Goal: Task Accomplishment & Management: Manage account settings

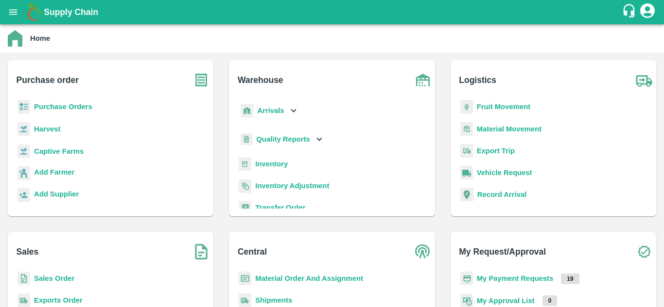
click at [59, 106] on b "Purchase Orders" at bounding box center [63, 107] width 58 height 8
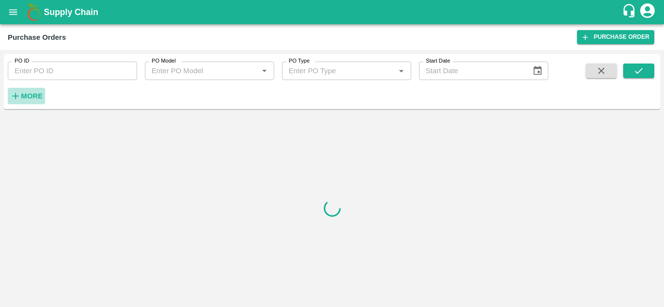
click at [29, 94] on strong "More" at bounding box center [32, 96] width 22 height 8
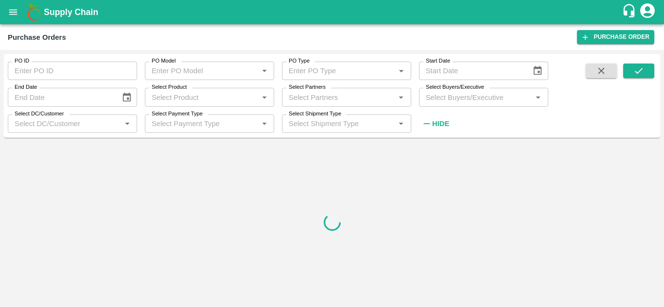
click at [309, 100] on input "Select Partners" at bounding box center [338, 97] width 107 height 13
paste input "9604139806"
type input "9604139806"
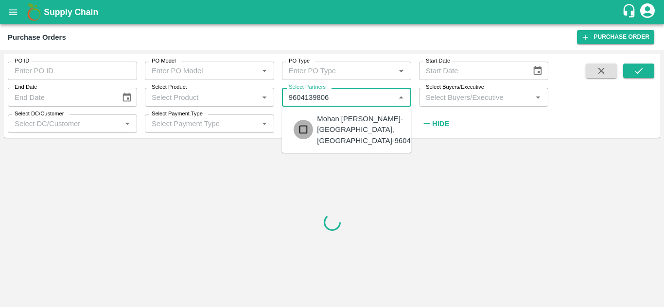
click at [306, 132] on input "checkbox" at bounding box center [302, 129] width 19 height 19
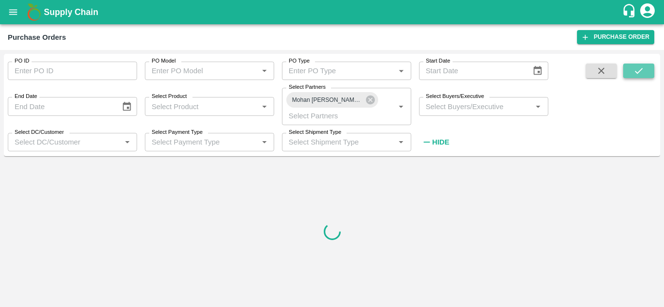
click at [646, 71] on button "submit" at bounding box center [638, 71] width 31 height 15
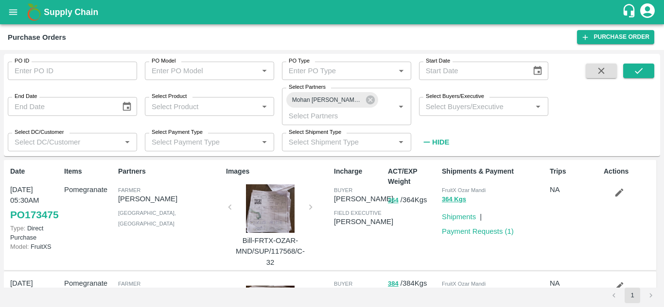
click at [523, 293] on div "1" at bounding box center [332, 296] width 656 height 16
click at [635, 68] on icon "submit" at bounding box center [638, 71] width 11 height 11
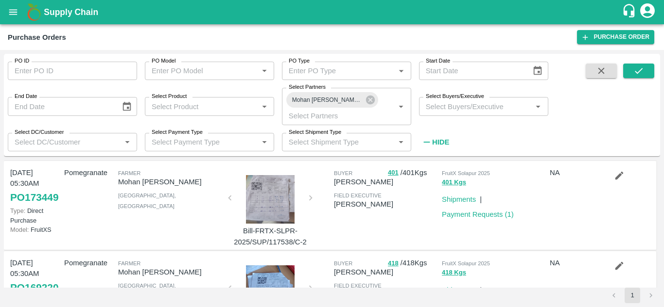
scroll to position [101, 0]
click at [267, 211] on div at bounding box center [270, 199] width 73 height 49
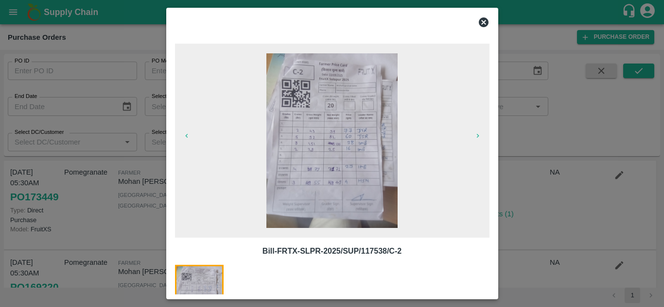
click at [485, 21] on icon at bounding box center [483, 23] width 12 height 12
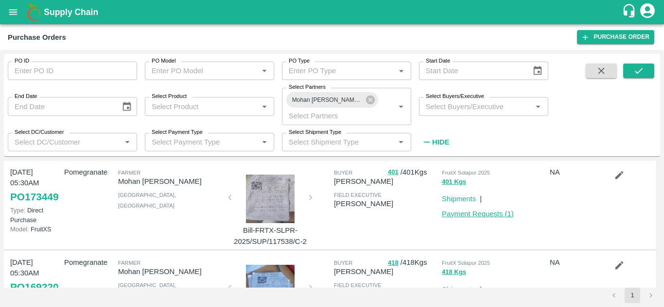
click at [483, 218] on link "Payment Requests ( 1 )" at bounding box center [478, 214] width 72 height 8
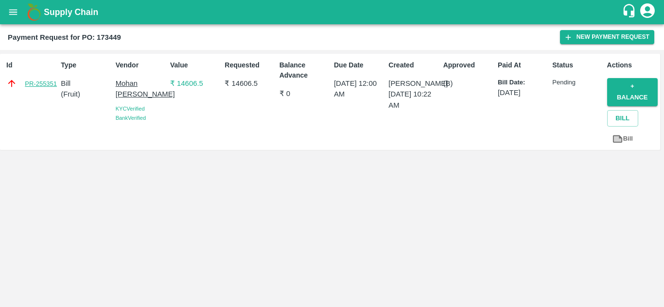
click at [45, 86] on link "PR-255351" at bounding box center [41, 84] width 32 height 10
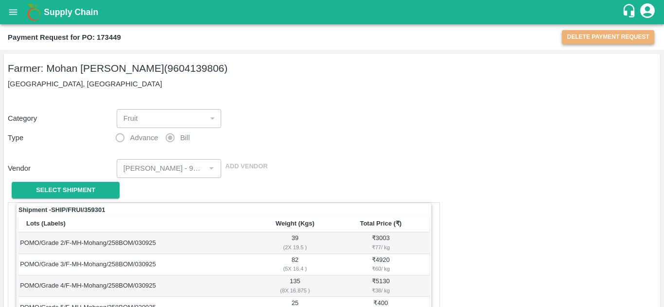
click at [599, 42] on button "Delete Payment Request" at bounding box center [608, 37] width 92 height 14
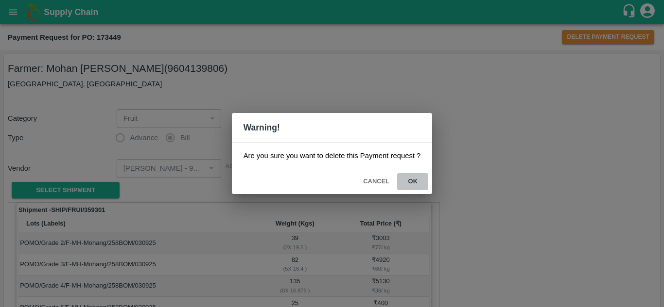
click at [414, 181] on button "ok" at bounding box center [412, 181] width 31 height 17
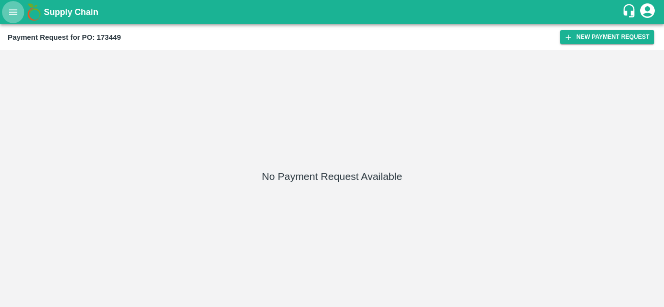
click at [14, 15] on icon "open drawer" at bounding box center [13, 12] width 11 height 11
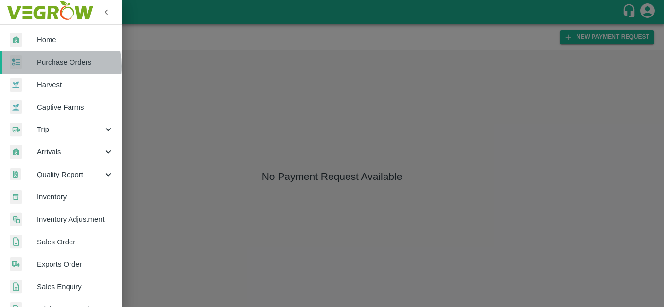
click at [47, 66] on span "Purchase Orders" at bounding box center [75, 62] width 77 height 11
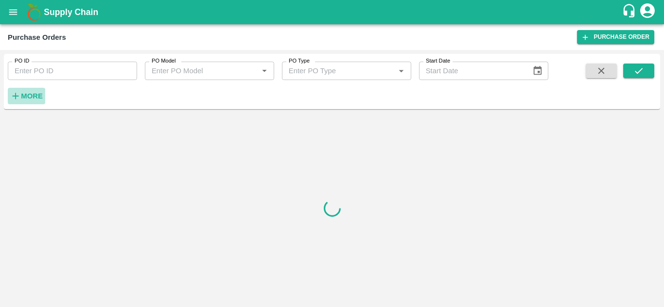
click at [32, 96] on strong "More" at bounding box center [32, 96] width 22 height 8
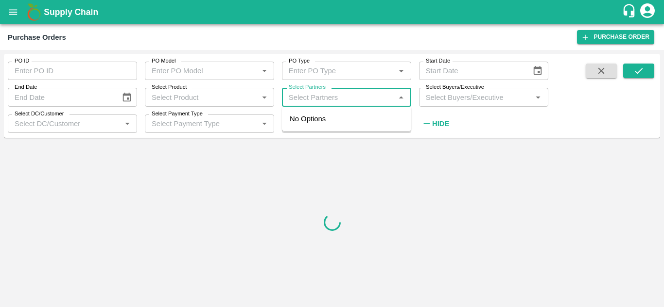
click at [351, 94] on input "Select Partners" at bounding box center [338, 97] width 107 height 13
paste input "9604139806"
type input "9604139806"
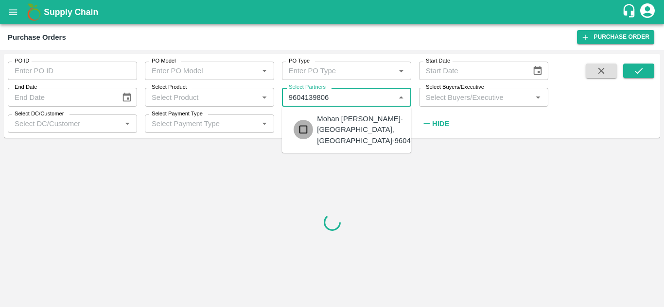
click at [301, 129] on input "checkbox" at bounding box center [302, 129] width 19 height 19
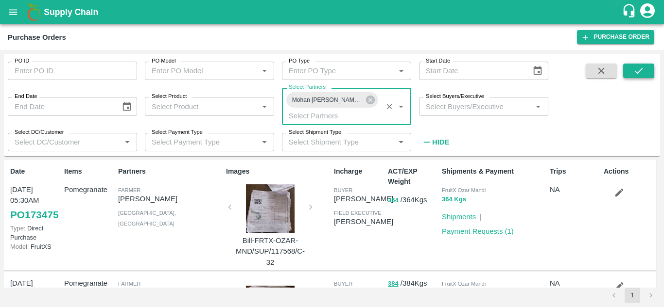
click at [641, 72] on icon "submit" at bounding box center [638, 71] width 11 height 11
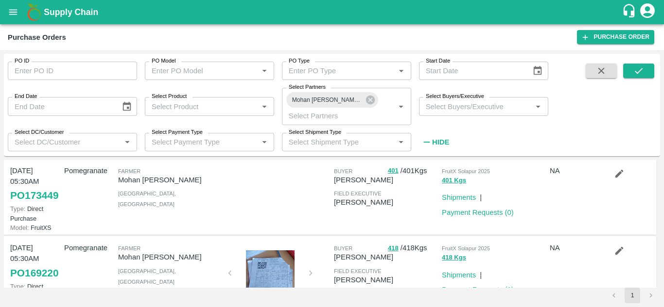
scroll to position [102, 0]
click at [617, 178] on icon "button" at bounding box center [619, 174] width 8 height 8
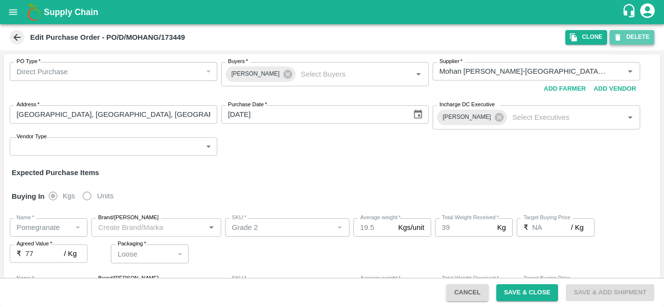
click at [637, 35] on button "DELETE" at bounding box center [631, 37] width 45 height 14
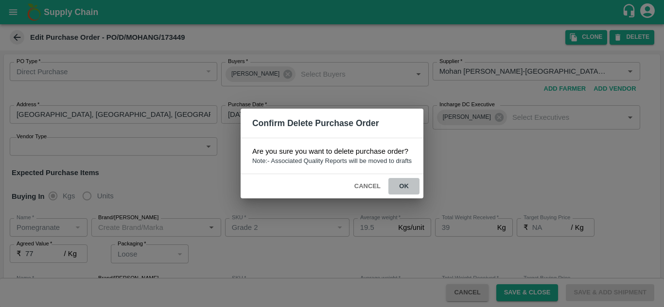
click at [404, 186] on button "ok" at bounding box center [403, 186] width 31 height 17
